Goal: Check status: Check status

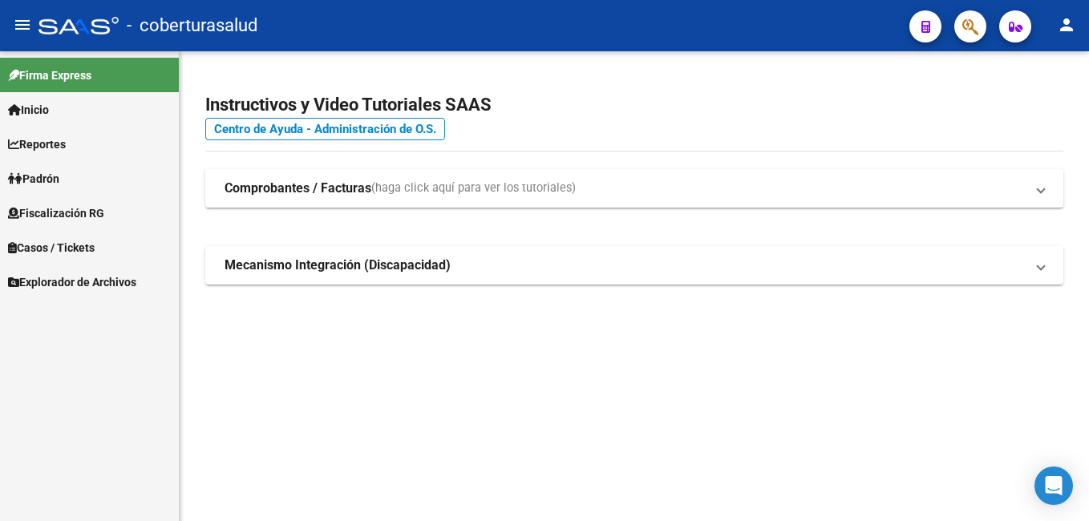
click at [89, 146] on link "Reportes" at bounding box center [89, 144] width 179 height 34
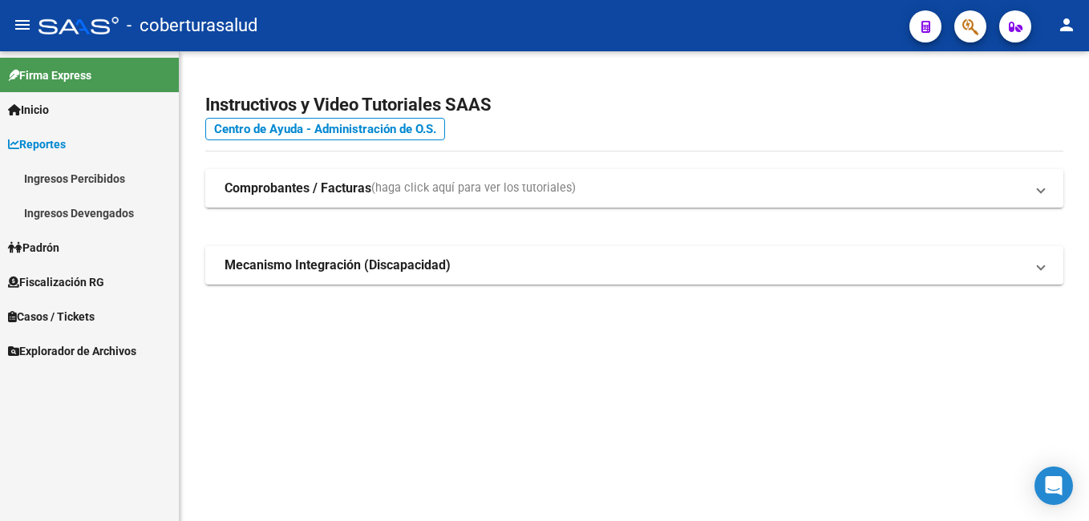
click at [106, 208] on link "Ingresos Devengados" at bounding box center [89, 213] width 179 height 34
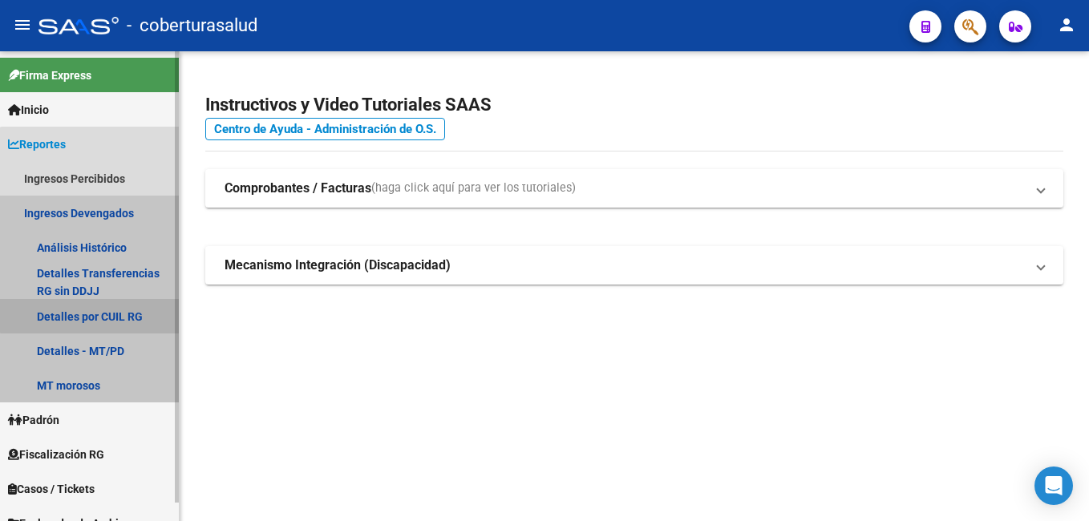
click at [111, 310] on link "Detalles por CUIL RG" at bounding box center [89, 316] width 179 height 34
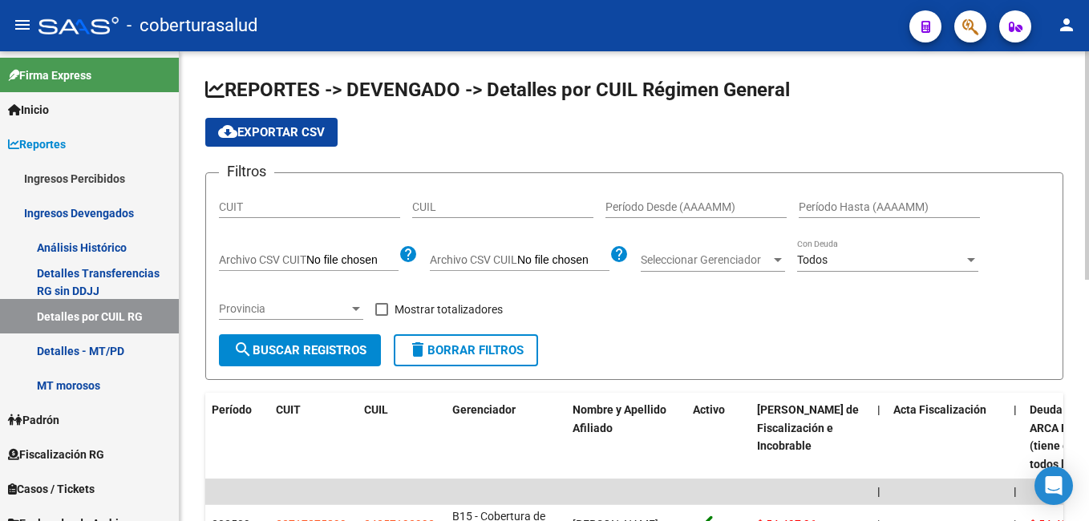
click at [430, 210] on input "CUIL" at bounding box center [502, 208] width 181 height 14
paste input "27-27429293-3"
click at [310, 335] on button "search Buscar Registros" at bounding box center [300, 351] width 162 height 32
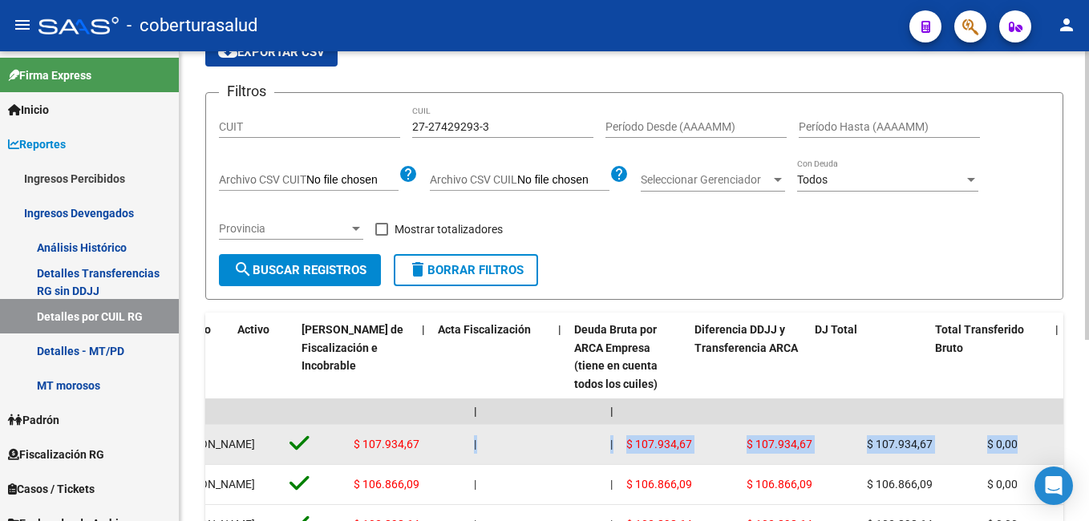
scroll to position [0, 497]
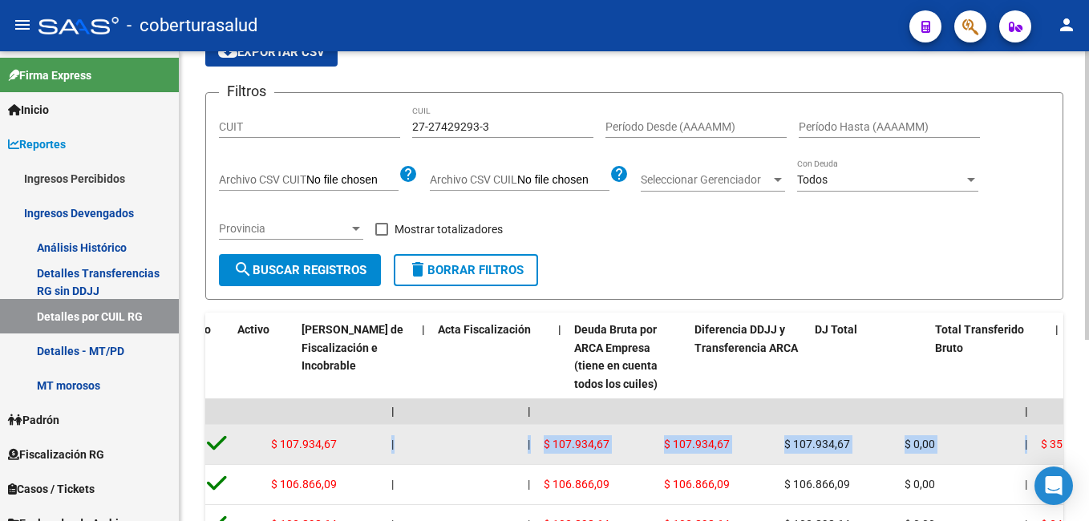
drag, startPoint x: 826, startPoint y: 444, endPoint x: 1057, endPoint y: 454, distance: 231.2
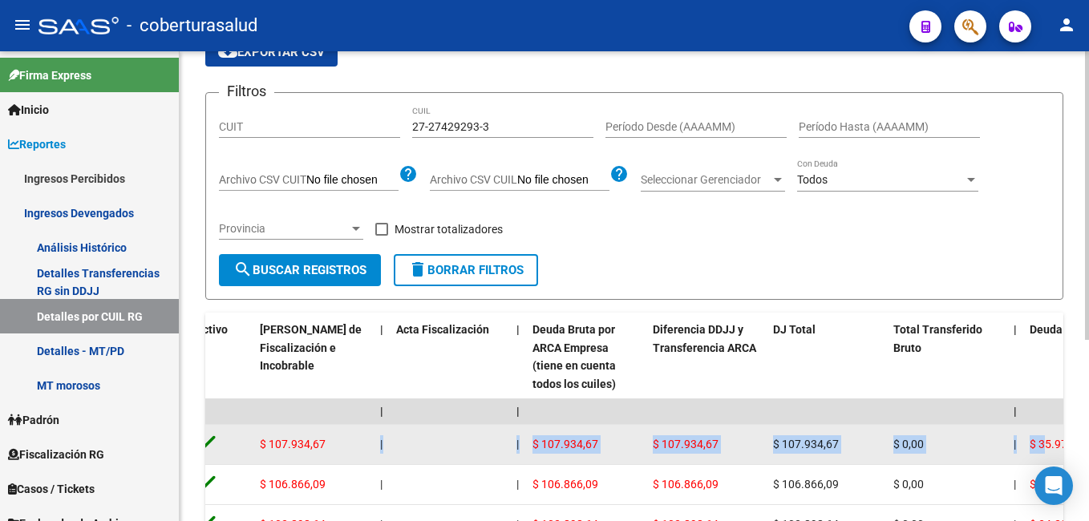
click at [586, 436] on div "$ 107.934,67" at bounding box center [586, 445] width 107 height 18
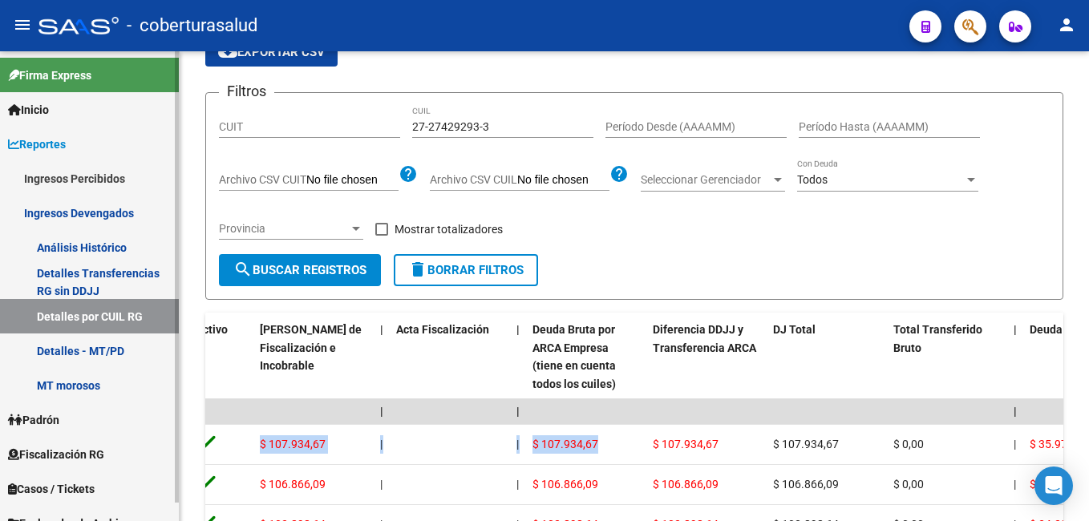
scroll to position [0, 0]
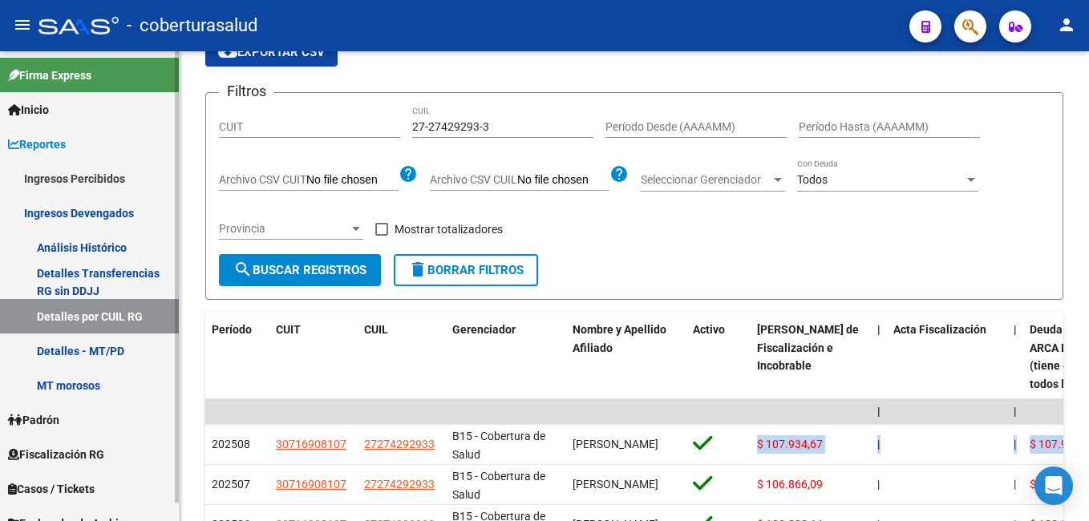
drag, startPoint x: 606, startPoint y: 442, endPoint x: 133, endPoint y: 442, distance: 473.3
click at [133, 442] on mat-sidenav-container "Firma Express Inicio Calendario SSS Instructivos Contacto OS Reportes Ingresos …" at bounding box center [544, 286] width 1089 height 470
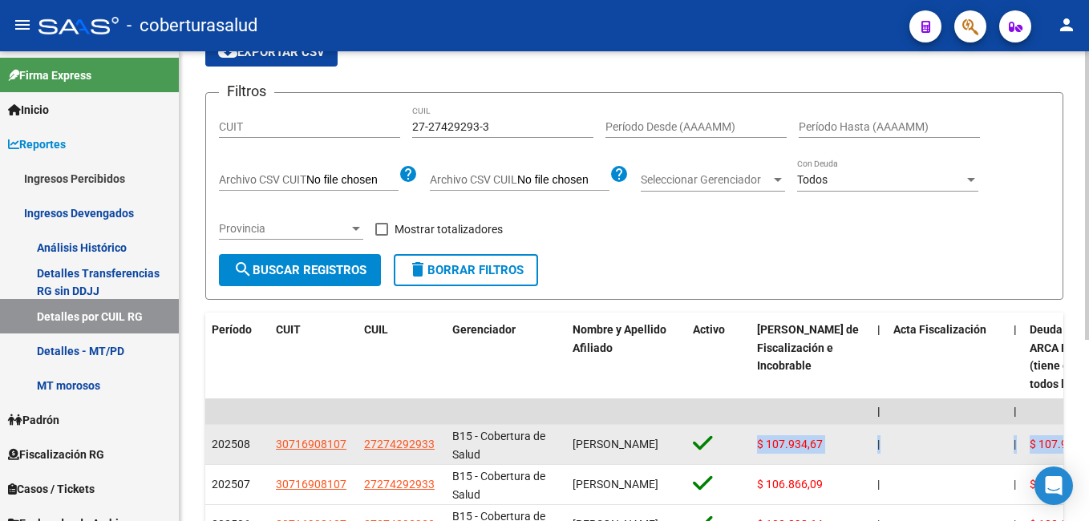
click at [585, 451] on span "[PERSON_NAME]" at bounding box center [616, 444] width 86 height 13
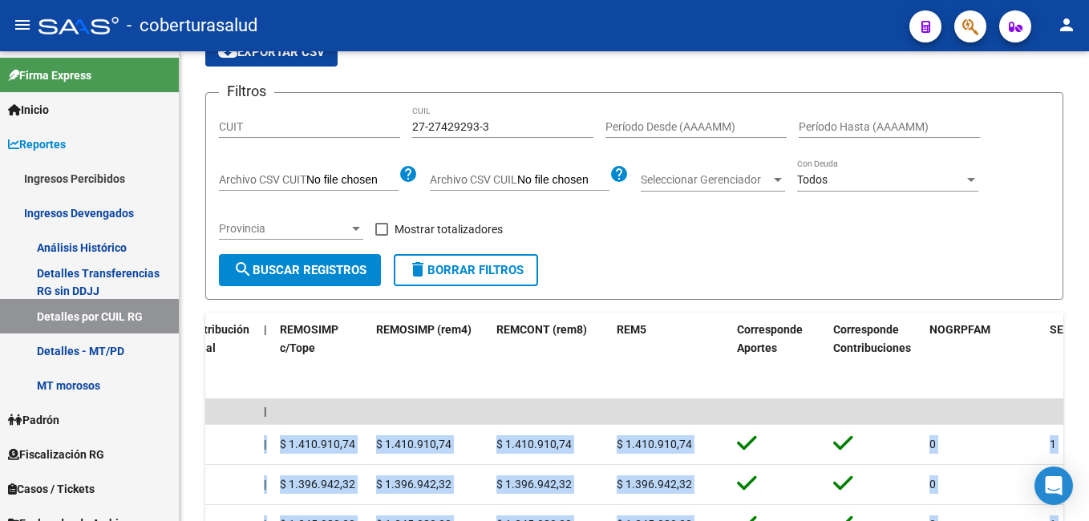
drag, startPoint x: 755, startPoint y: 446, endPoint x: 1092, endPoint y: 446, distance: 336.9
click at [1089, 446] on html "menu - coberturasalud person Firma Express Inicio Calendario SSS Instructivos C…" at bounding box center [544, 260] width 1089 height 521
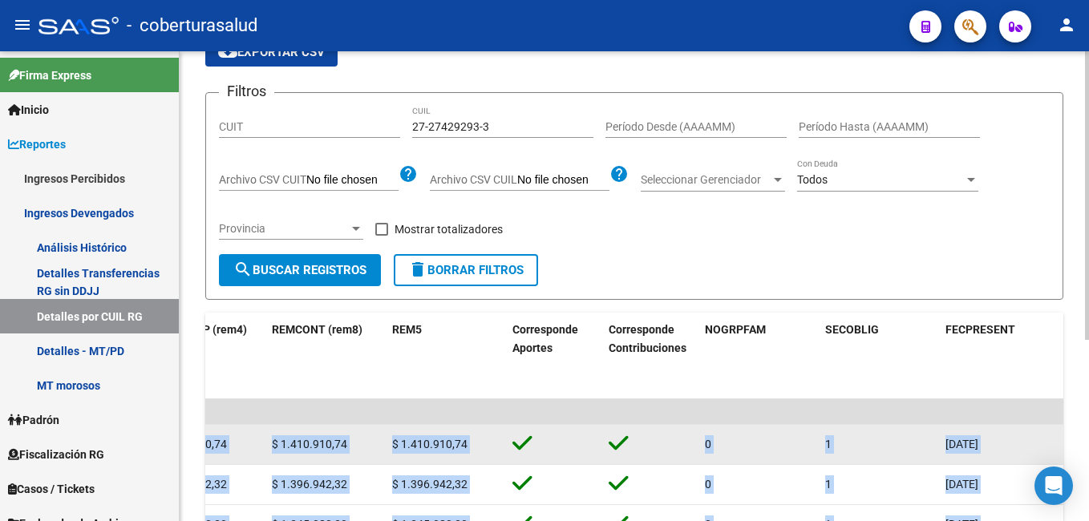
drag, startPoint x: 1089, startPoint y: 446, endPoint x: 980, endPoint y: 439, distance: 108.5
click at [979, 439] on span "[DATE]" at bounding box center [962, 444] width 33 height 13
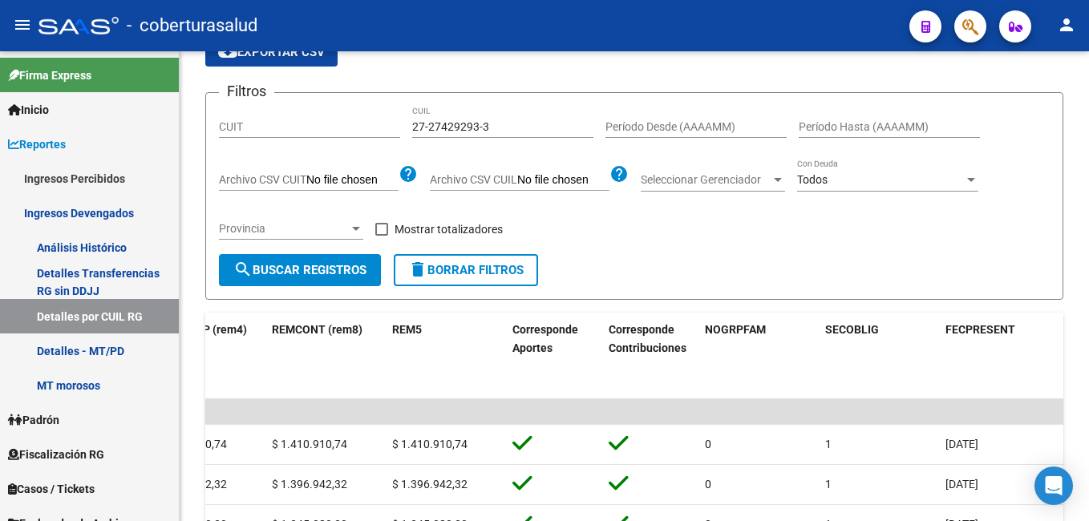
drag, startPoint x: 1008, startPoint y: 437, endPoint x: 1092, endPoint y: 451, distance: 84.5
click at [1089, 451] on html "menu - coberturasalud person Firma Express Inicio Calendario SSS Instructivos C…" at bounding box center [544, 260] width 1089 height 521
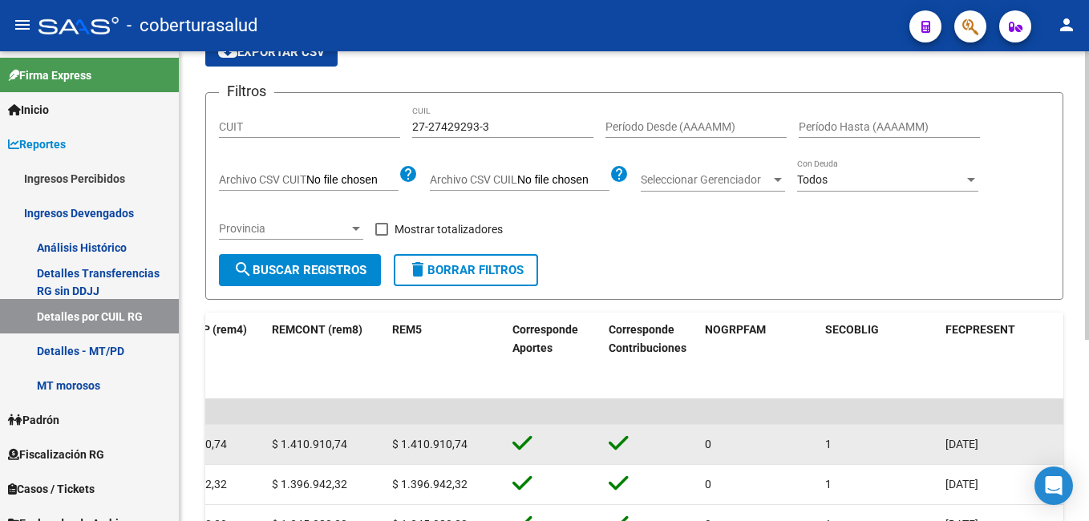
click at [472, 435] on datatable-body-cell "$ 1.410.910,74" at bounding box center [446, 444] width 120 height 39
drag, startPoint x: 355, startPoint y: 444, endPoint x: 283, endPoint y: 444, distance: 72.2
click at [283, 444] on div "$ 1.410.910,74" at bounding box center [325, 445] width 107 height 18
copy span "1.410.910,74"
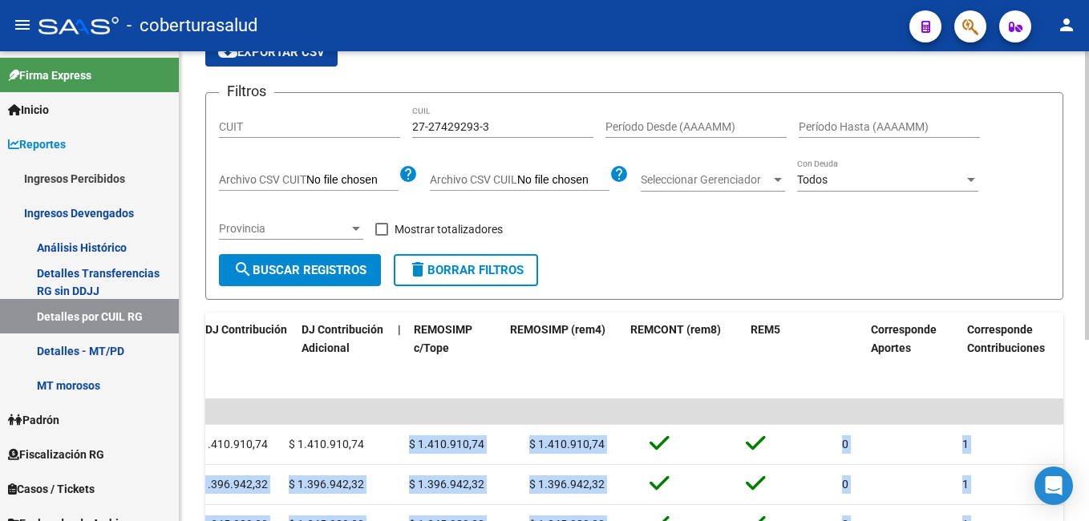
scroll to position [0, 3073]
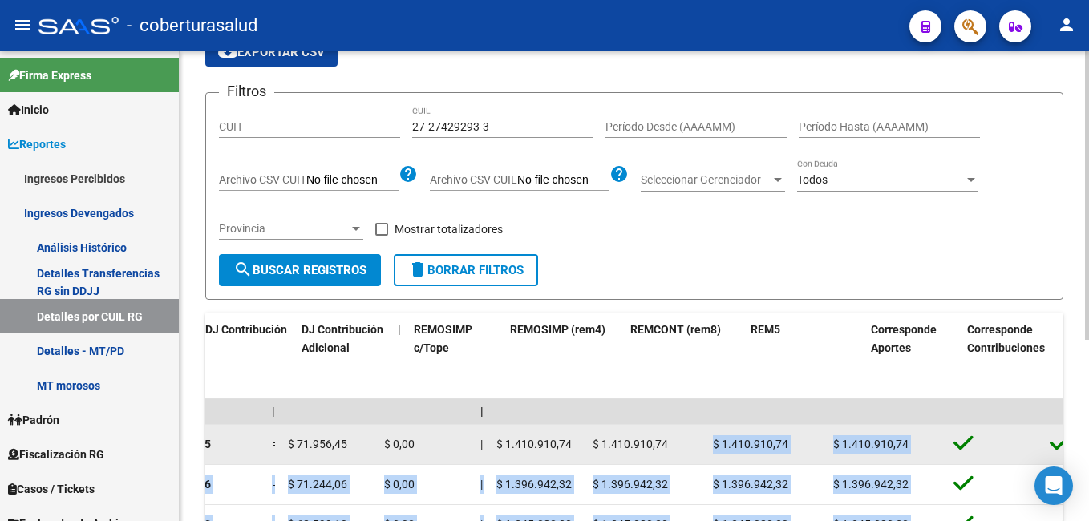
drag, startPoint x: 258, startPoint y: 441, endPoint x: 270, endPoint y: 436, distance: 12.6
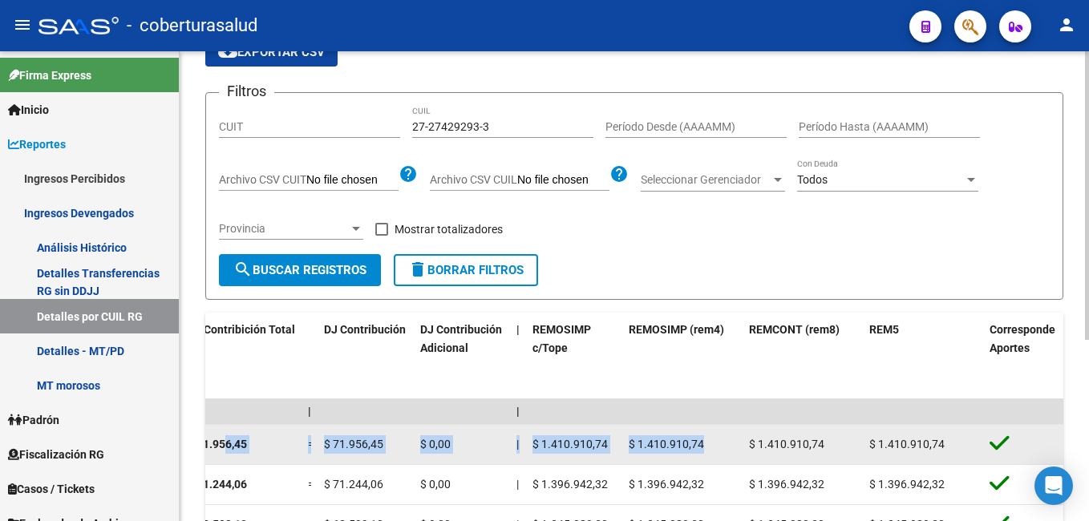
click at [700, 450] on span "$ 1.410.910,74" at bounding box center [666, 444] width 75 height 13
drag, startPoint x: 639, startPoint y: 444, endPoint x: 704, endPoint y: 445, distance: 64.2
click at [704, 445] on div "$ 1.410.910,74" at bounding box center [682, 445] width 107 height 18
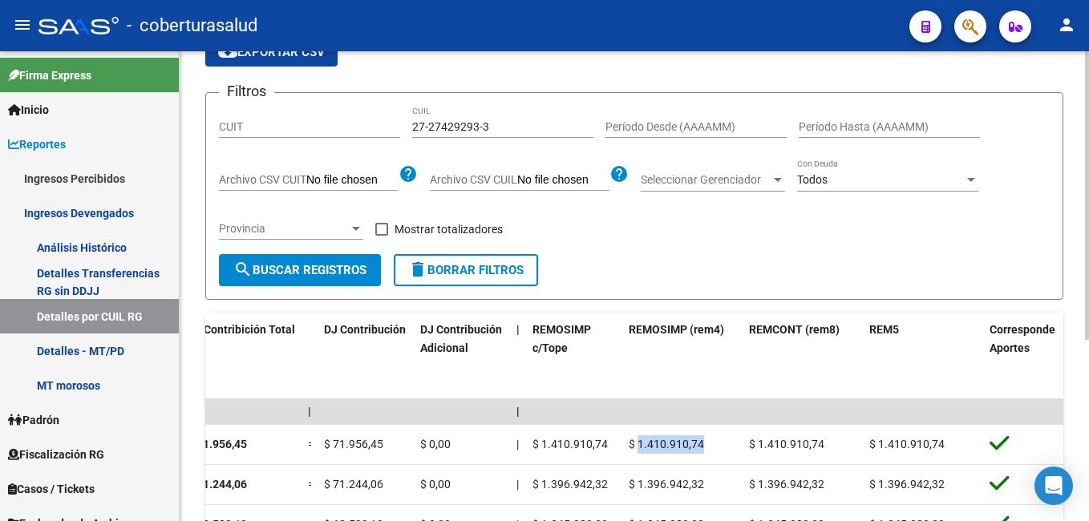
copy span "1.410.910,74"
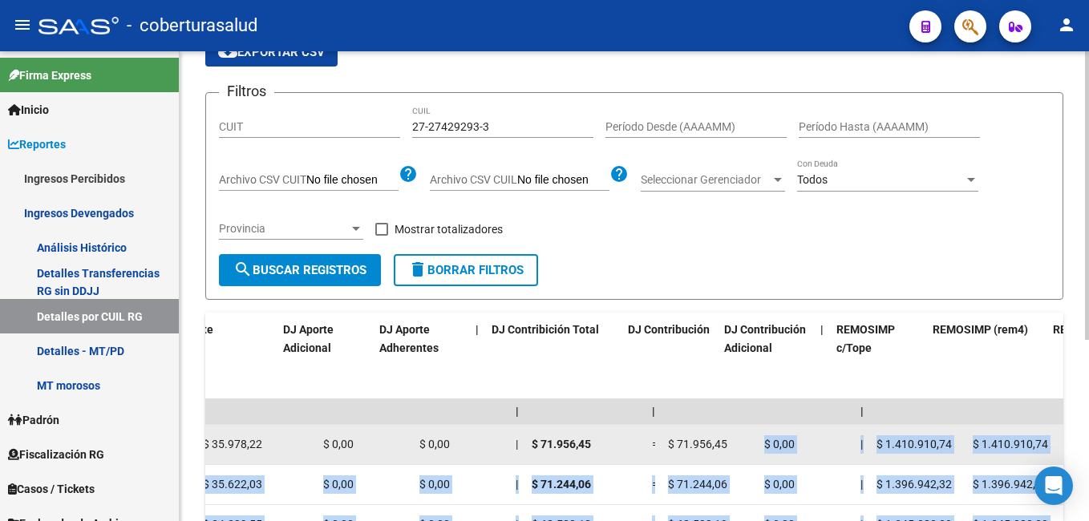
scroll to position [0, 2686]
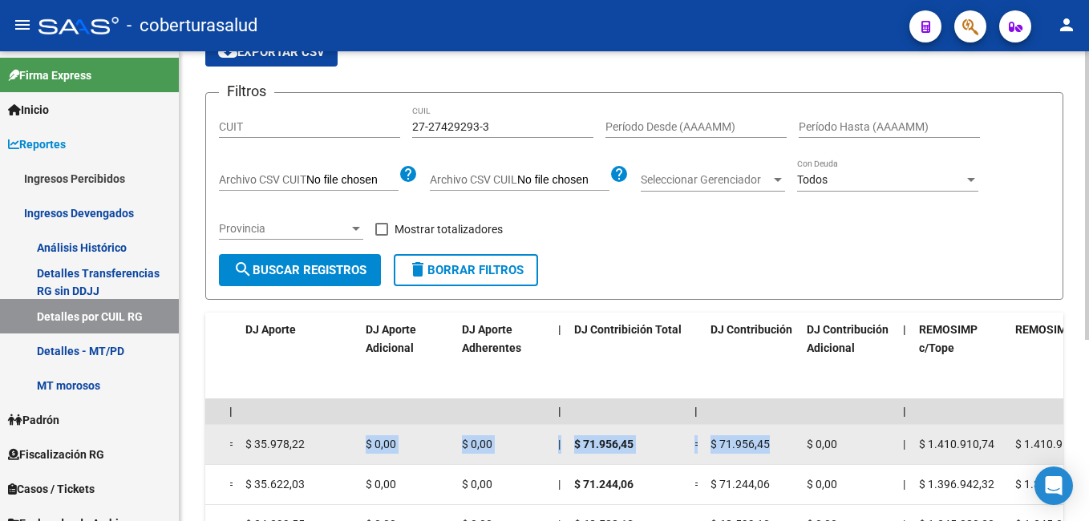
drag, startPoint x: 395, startPoint y: 441, endPoint x: 326, endPoint y: 450, distance: 69.6
click at [326, 450] on div "202508 30716908107 27274292933 B15 - Cobertura de [PERSON_NAME] [PERSON_NAME] $…" at bounding box center [83, 445] width 5126 height 40
click at [328, 449] on div "$ 35.978,22" at bounding box center [298, 445] width 107 height 18
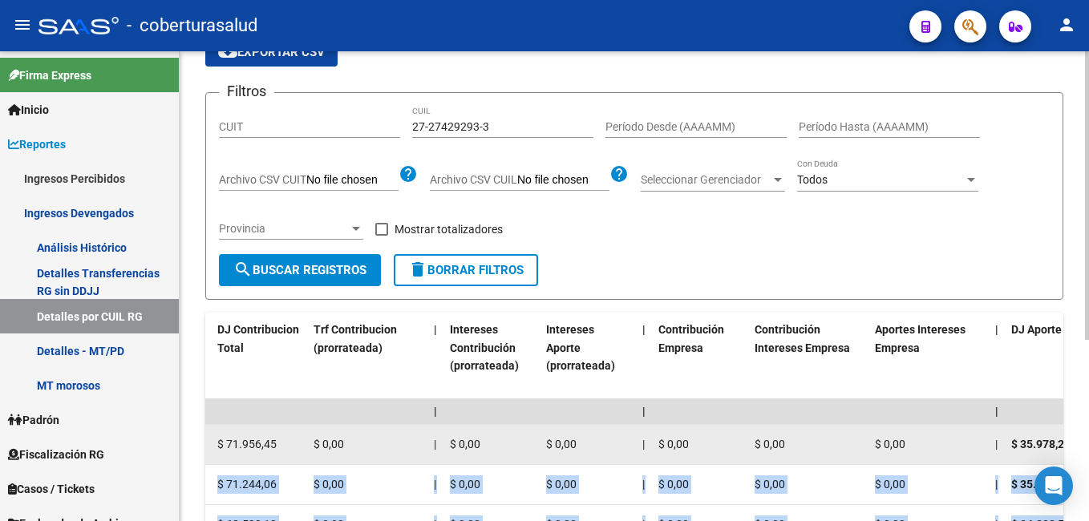
scroll to position [0, 1564]
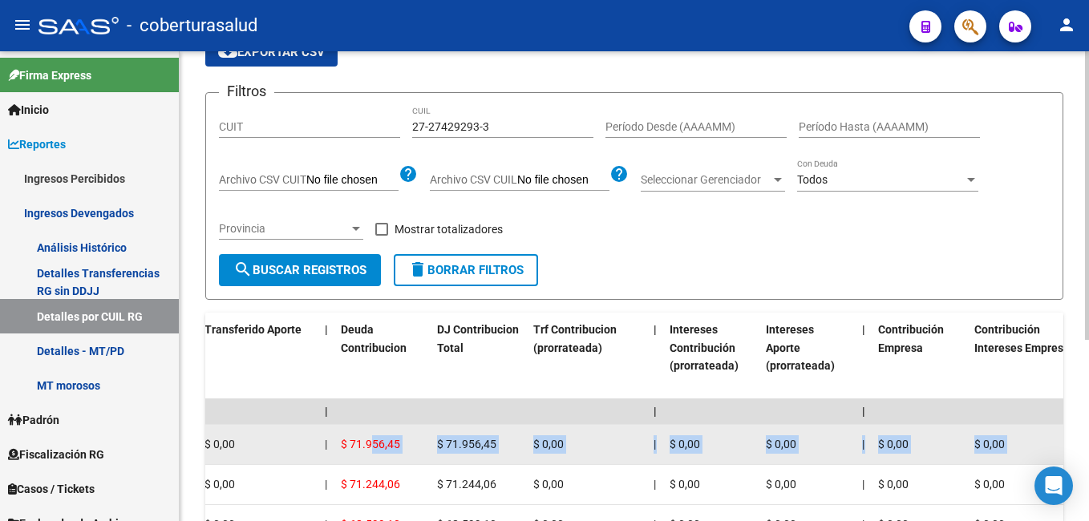
drag, startPoint x: 326, startPoint y: 445, endPoint x: 369, endPoint y: 456, distance: 44.6
click at [708, 435] on datatable-body-cell "$ 0,00" at bounding box center [711, 444] width 96 height 39
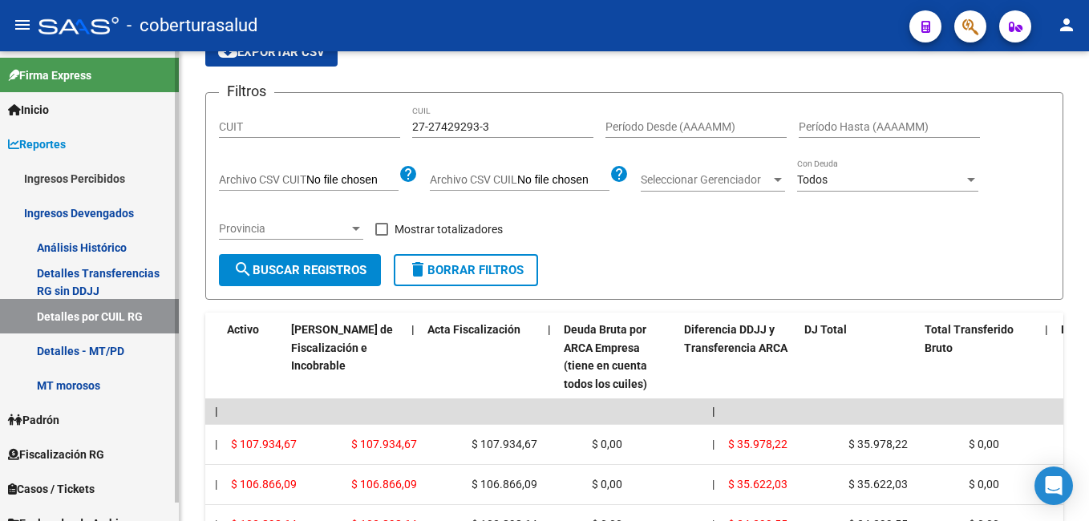
scroll to position [0, 172]
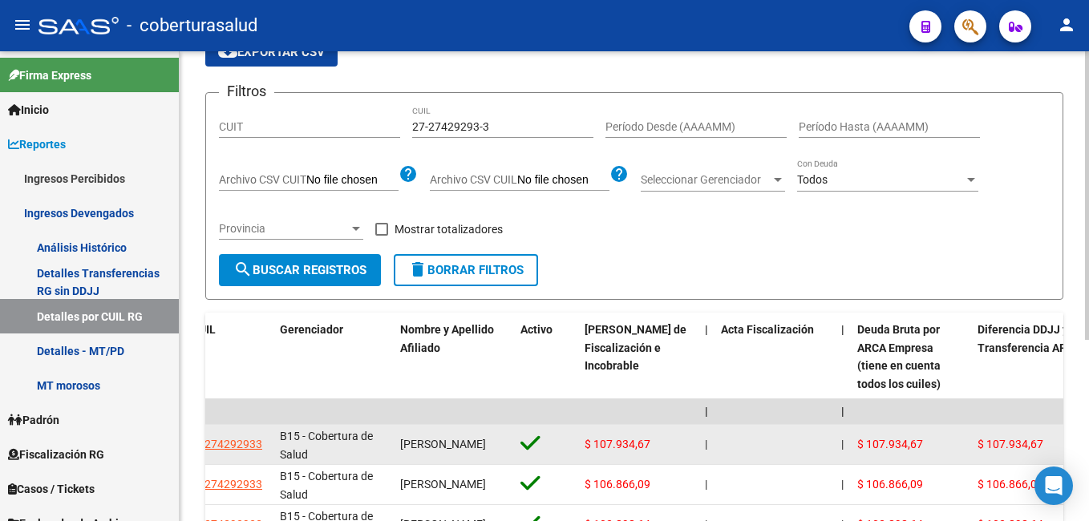
drag, startPoint x: 500, startPoint y: 444, endPoint x: 447, endPoint y: 454, distance: 54.0
click at [756, 446] on div at bounding box center [774, 445] width 107 height 18
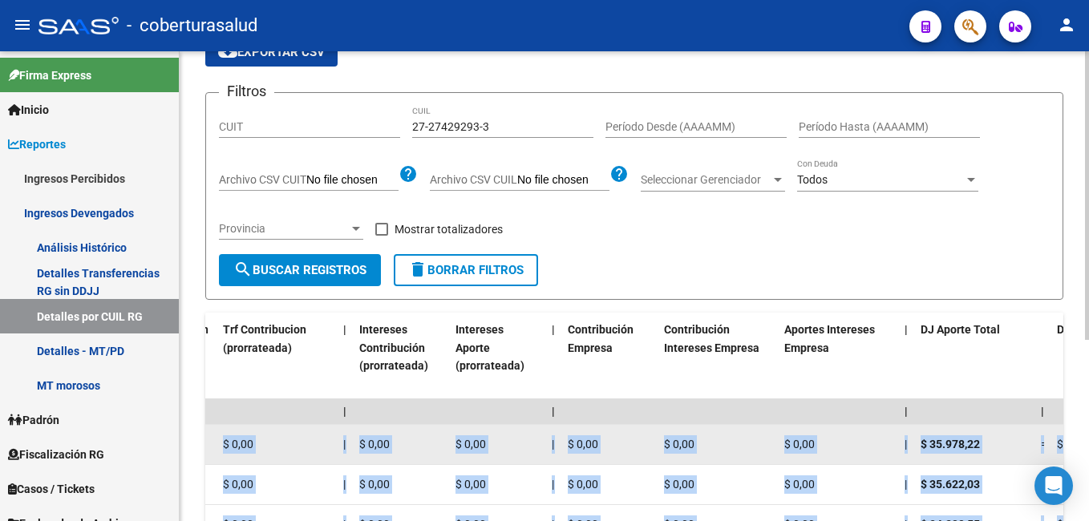
scroll to position [0, 2095]
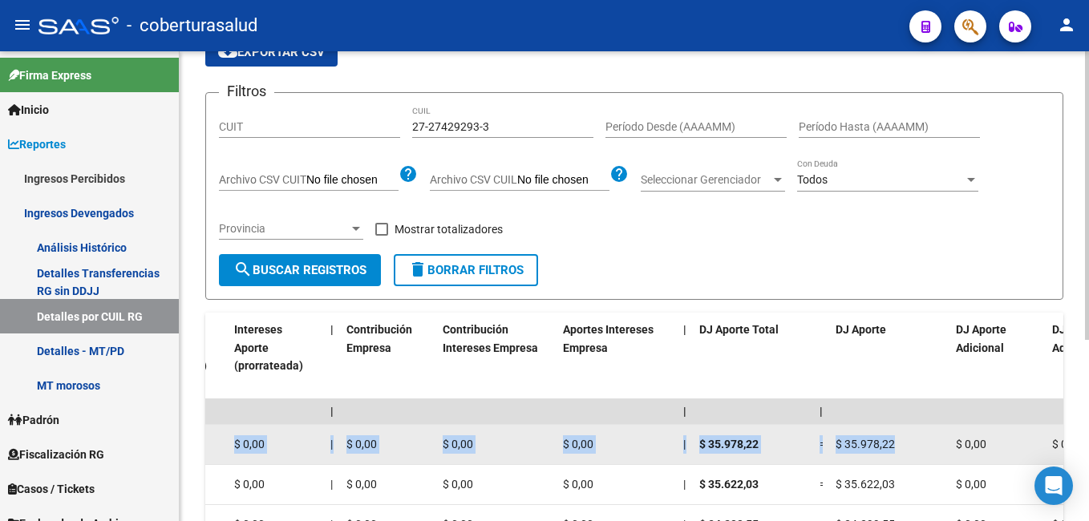
drag, startPoint x: 952, startPoint y: 448, endPoint x: 891, endPoint y: 447, distance: 61.0
click at [891, 447] on div "202508 30716908107 27274292933 B15 - Cobertura de [PERSON_NAME] [PERSON_NAME] $…" at bounding box center [673, 445] width 5126 height 40
click at [621, 452] on div "$ 0,00" at bounding box center [616, 445] width 107 height 18
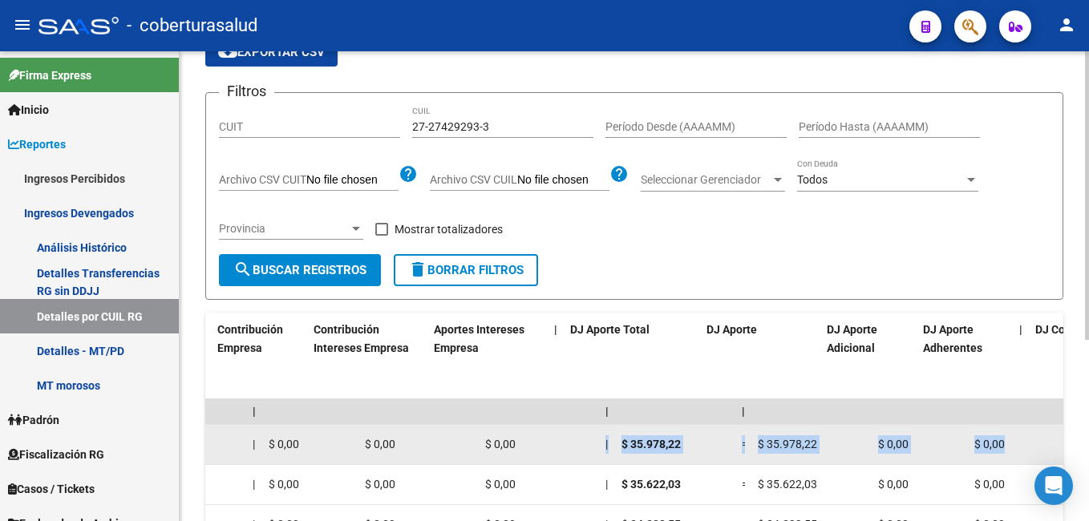
scroll to position [0, 2293]
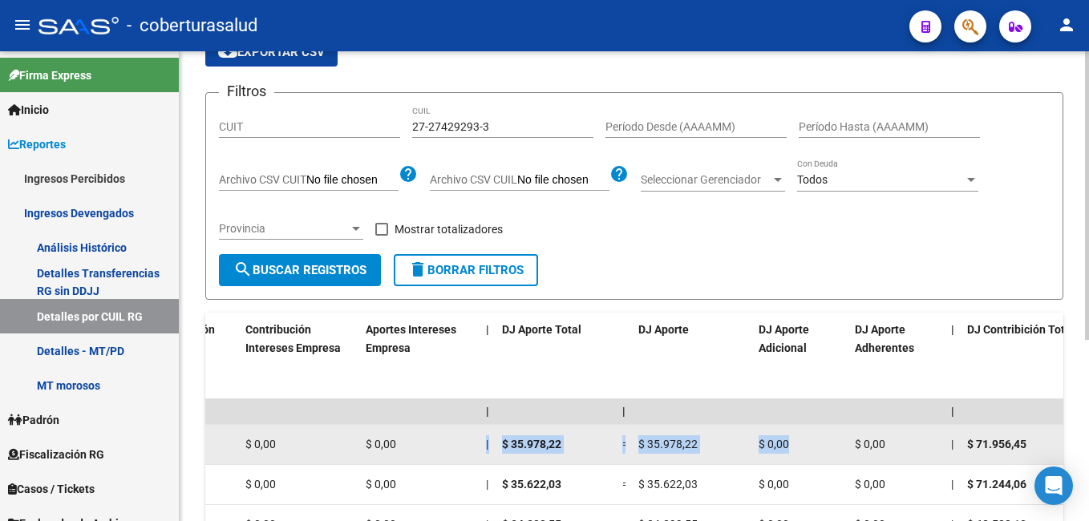
drag, startPoint x: 625, startPoint y: 444, endPoint x: 829, endPoint y: 444, distance: 203.8
click at [829, 444] on div "202508 30716908107 27274292933 B15 - Cobertura de [PERSON_NAME] [PERSON_NAME] $…" at bounding box center [476, 445] width 5126 height 40
drag, startPoint x: 829, startPoint y: 444, endPoint x: 789, endPoint y: 444, distance: 40.1
click at [789, 444] on span "$ 0,00" at bounding box center [774, 444] width 30 height 13
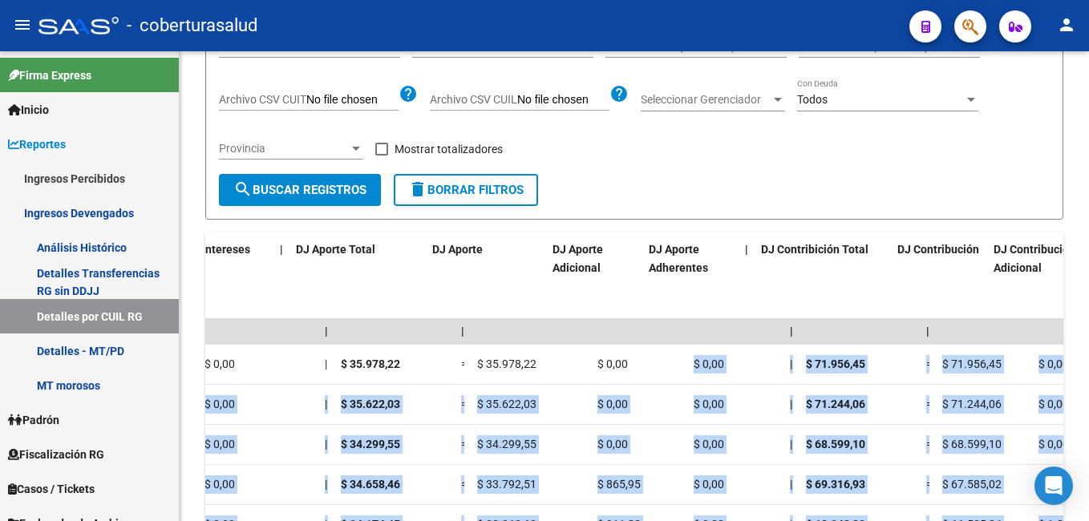
scroll to position [0, 2957]
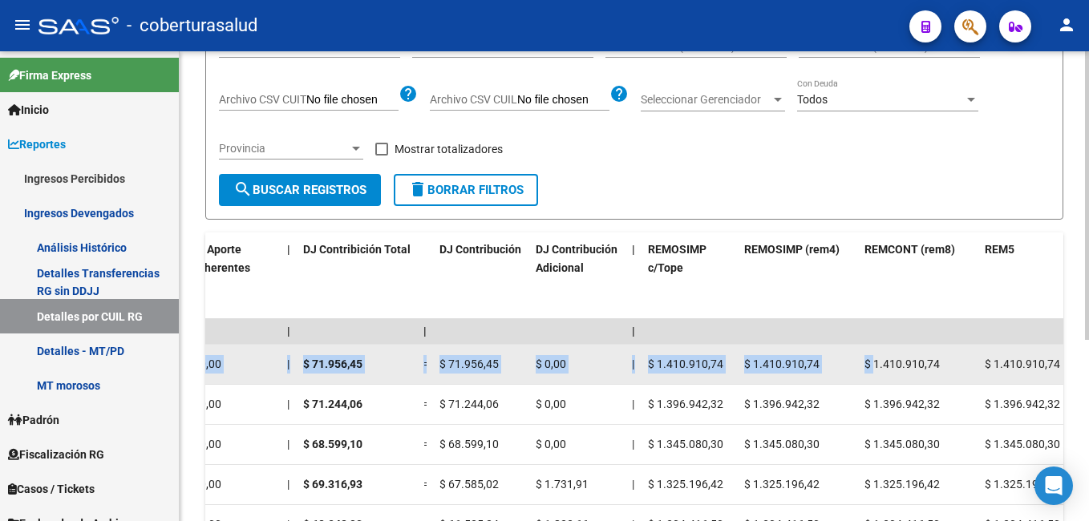
drag, startPoint x: 814, startPoint y: 370, endPoint x: 874, endPoint y: 369, distance: 60.2
click at [498, 371] on div "$ 71.956,45" at bounding box center [481, 364] width 83 height 18
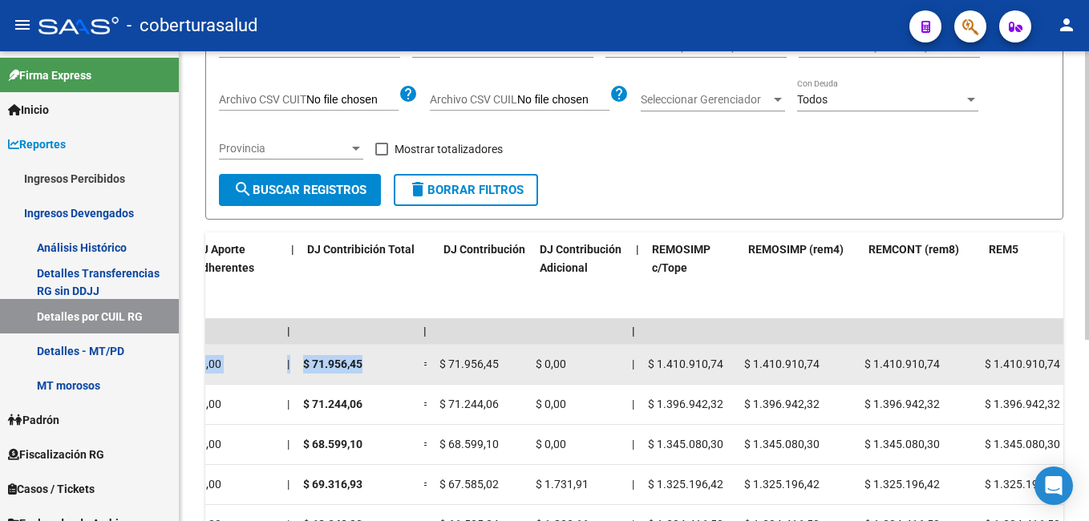
scroll to position [0, 2712]
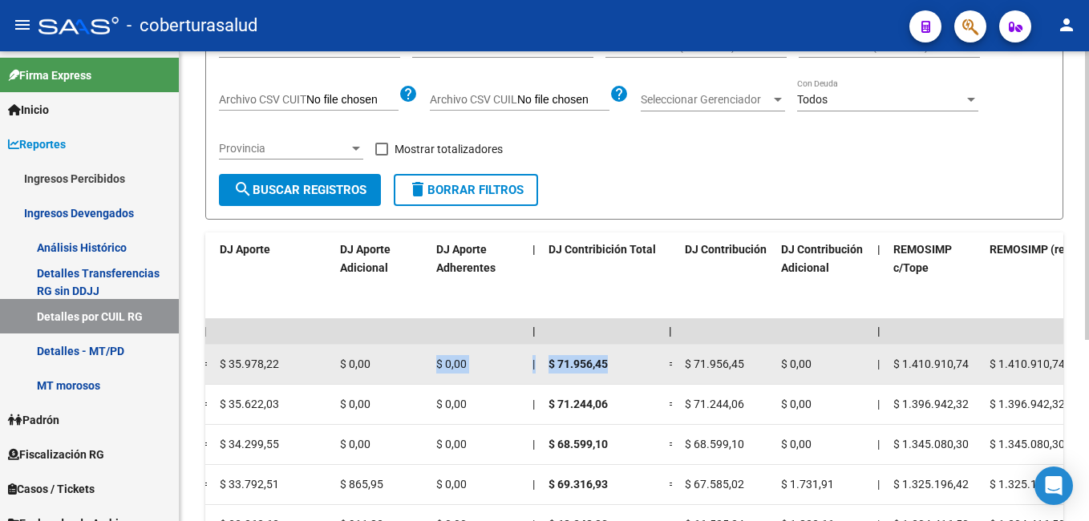
drag, startPoint x: 389, startPoint y: 370, endPoint x: 436, endPoint y: 369, distance: 46.5
click at [436, 369] on div "202508 30716908107 27274292933 B15 - Cobertura de [PERSON_NAME] [PERSON_NAME] $…" at bounding box center [57, 365] width 5126 height 40
click at [806, 367] on span "$ 0,00" at bounding box center [796, 364] width 30 height 13
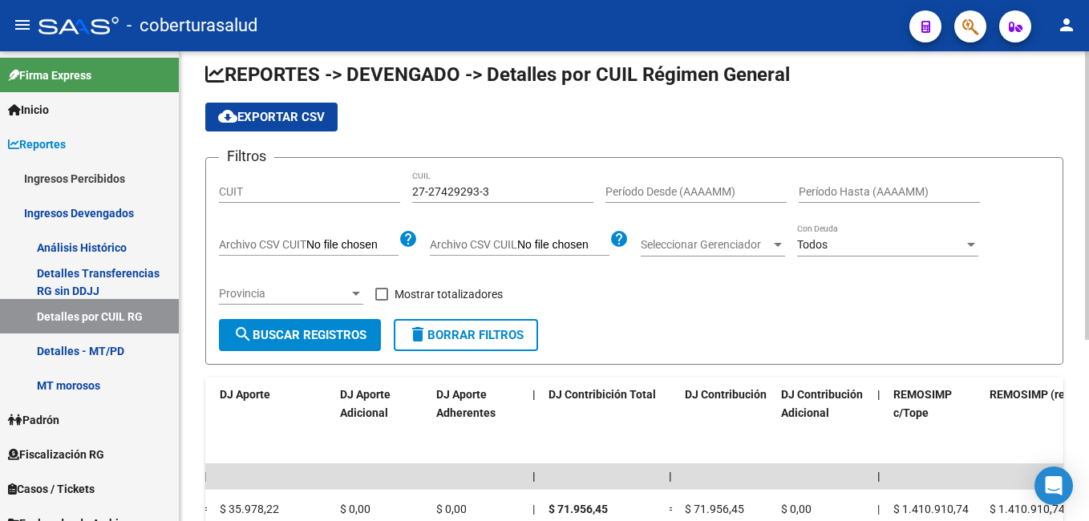
scroll to position [0, 0]
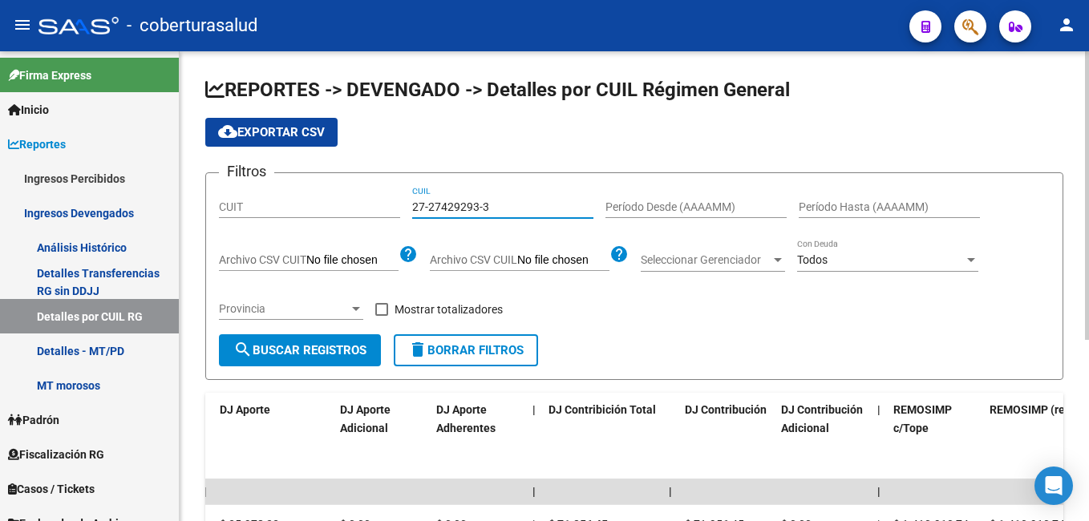
drag, startPoint x: 513, startPoint y: 206, endPoint x: 400, endPoint y: 206, distance: 113.1
click at [400, 206] on div "Filtros CUIT 27-27429293-3 CUIL Período Desde (AAAAMM) Período Hasta (AAAAMM) A…" at bounding box center [634, 260] width 831 height 148
paste input "3-33049837-4"
type input "23-33049837-4"
click at [358, 348] on span "search Buscar Registros" at bounding box center [299, 350] width 133 height 14
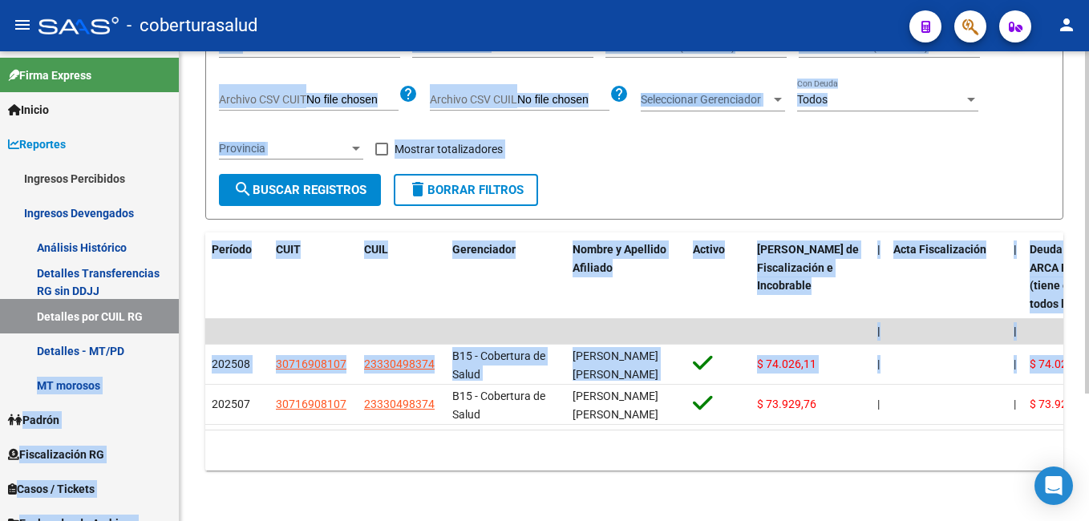
drag, startPoint x: 664, startPoint y: 366, endPoint x: 182, endPoint y: 360, distance: 482.2
click at [175, 360] on mat-sidenav-container "Firma Express Inicio Calendario SSS Instructivos Contacto OS Reportes Ingresos …" at bounding box center [544, 286] width 1089 height 470
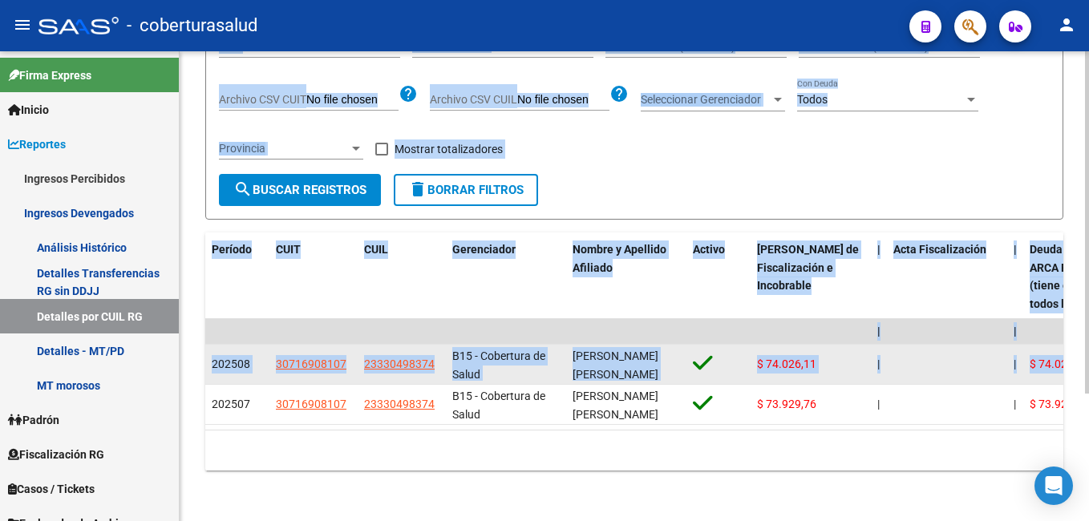
click at [519, 366] on div "B15 - Cobertura de Salud" at bounding box center [505, 364] width 107 height 34
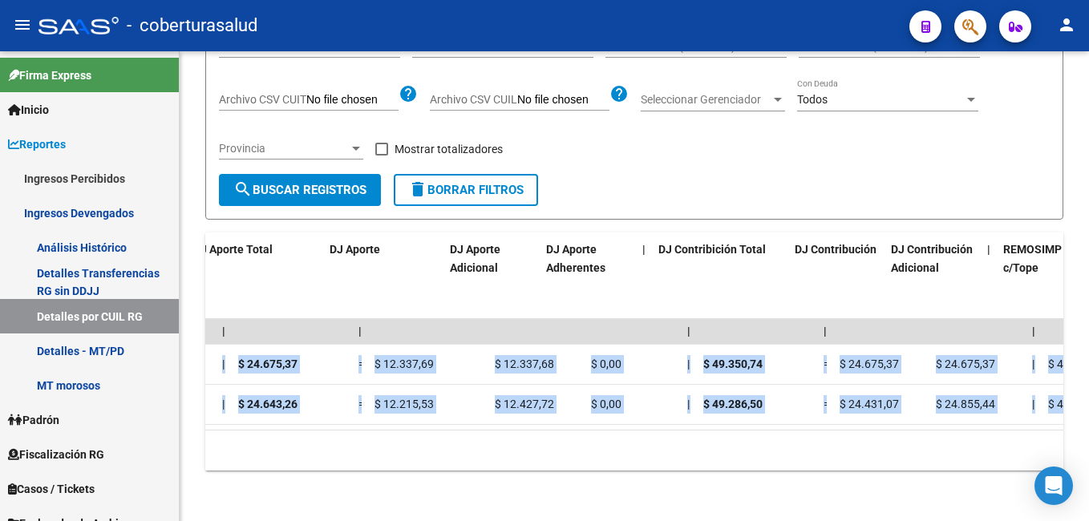
scroll to position [0, 3096]
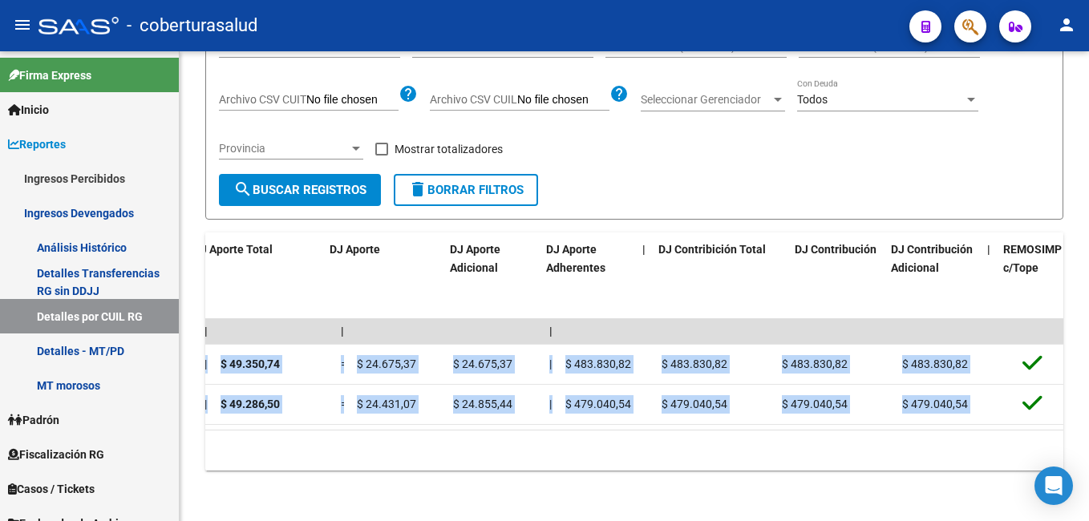
drag, startPoint x: 733, startPoint y: 370, endPoint x: 1092, endPoint y: 370, distance: 358.6
click at [1089, 370] on html "menu - coberturasalud person Firma Express Inicio Calendario SSS Instructivos C…" at bounding box center [544, 260] width 1089 height 521
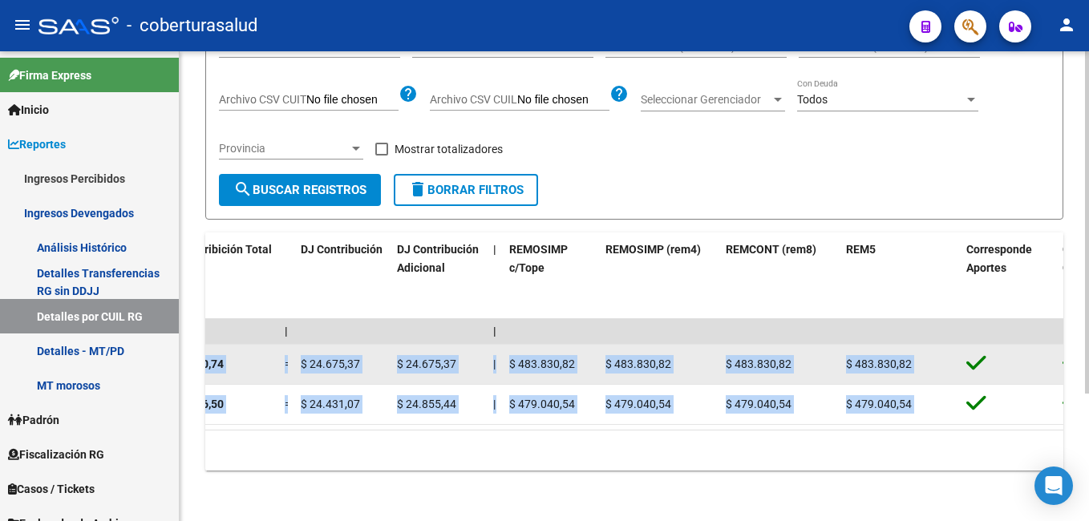
click at [815, 362] on div "$ 483.830,82" at bounding box center [779, 364] width 107 height 18
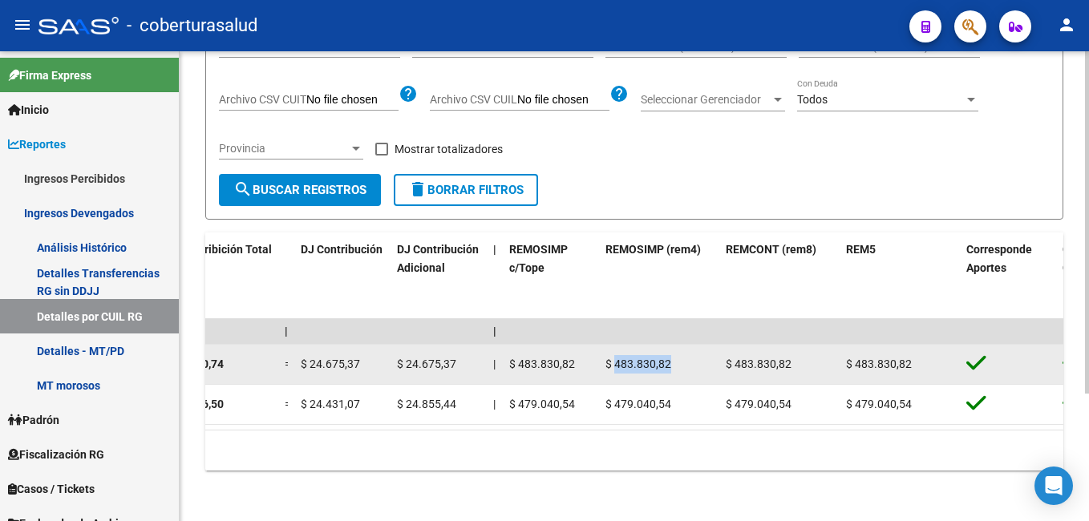
drag, startPoint x: 682, startPoint y: 364, endPoint x: 617, endPoint y: 364, distance: 65.0
click at [617, 364] on div "$ 483.830,82" at bounding box center [659, 364] width 107 height 18
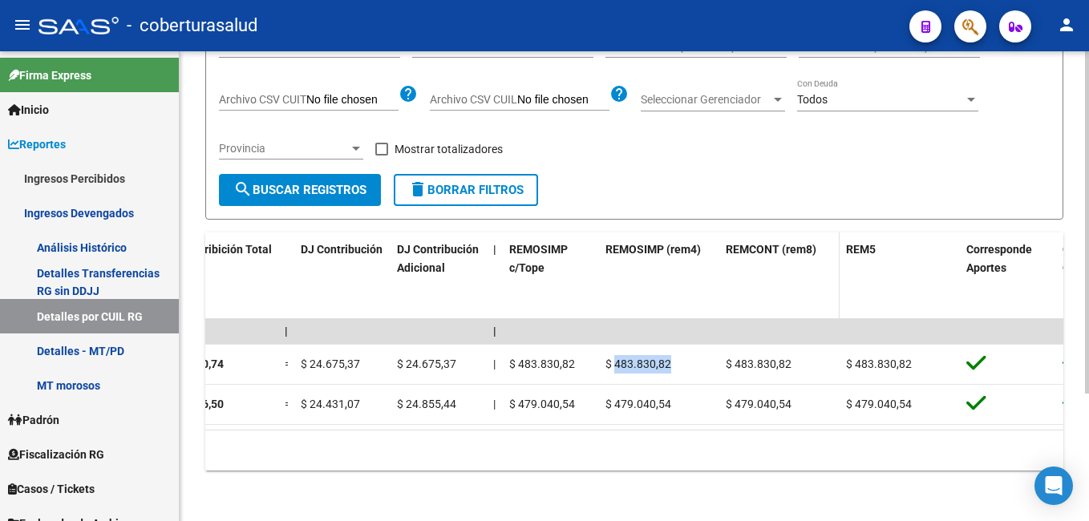
copy span "483.830,82"
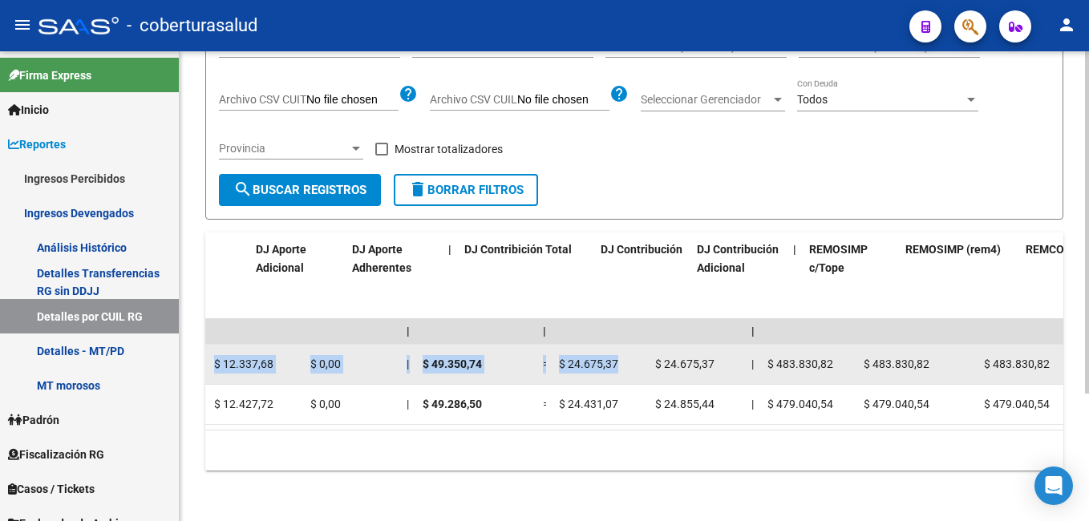
scroll to position [0, 2796]
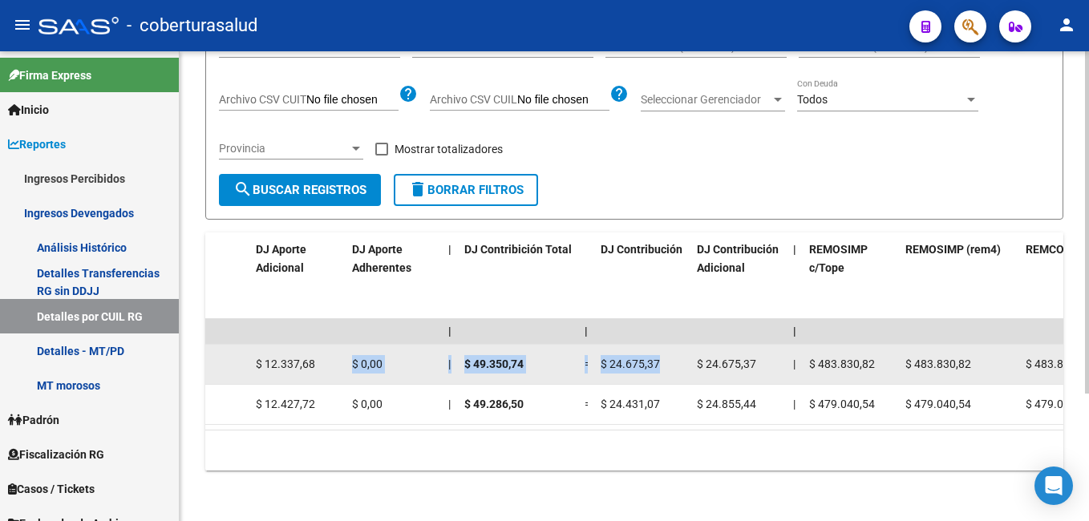
drag, startPoint x: 374, startPoint y: 371, endPoint x: 322, endPoint y: 362, distance: 52.9
drag, startPoint x: 322, startPoint y: 362, endPoint x: 436, endPoint y: 359, distance: 114.0
click at [436, 359] on datatable-body-cell "$ 0,00" at bounding box center [394, 364] width 96 height 39
drag, startPoint x: 323, startPoint y: 366, endPoint x: 268, endPoint y: 359, distance: 55.8
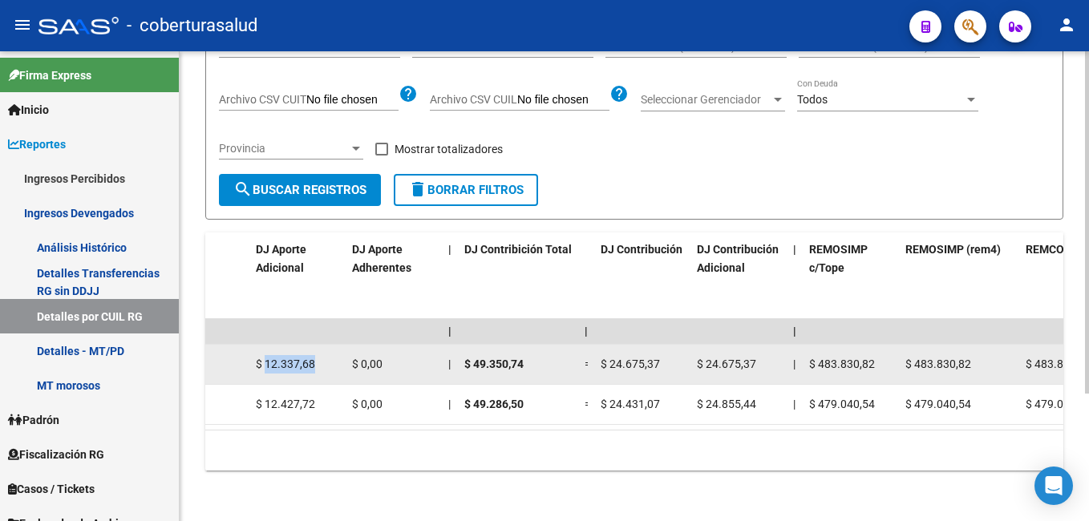
click at [268, 359] on div "$ 12.337,68" at bounding box center [297, 364] width 83 height 18
copy span "12.337,68"
drag, startPoint x: 708, startPoint y: 362, endPoint x: 752, endPoint y: 368, distance: 45.4
click at [752, 368] on span "$ 24.675,37" at bounding box center [726, 364] width 59 height 13
copy span "24.675,37"
